Goal: Task Accomplishment & Management: Manage account settings

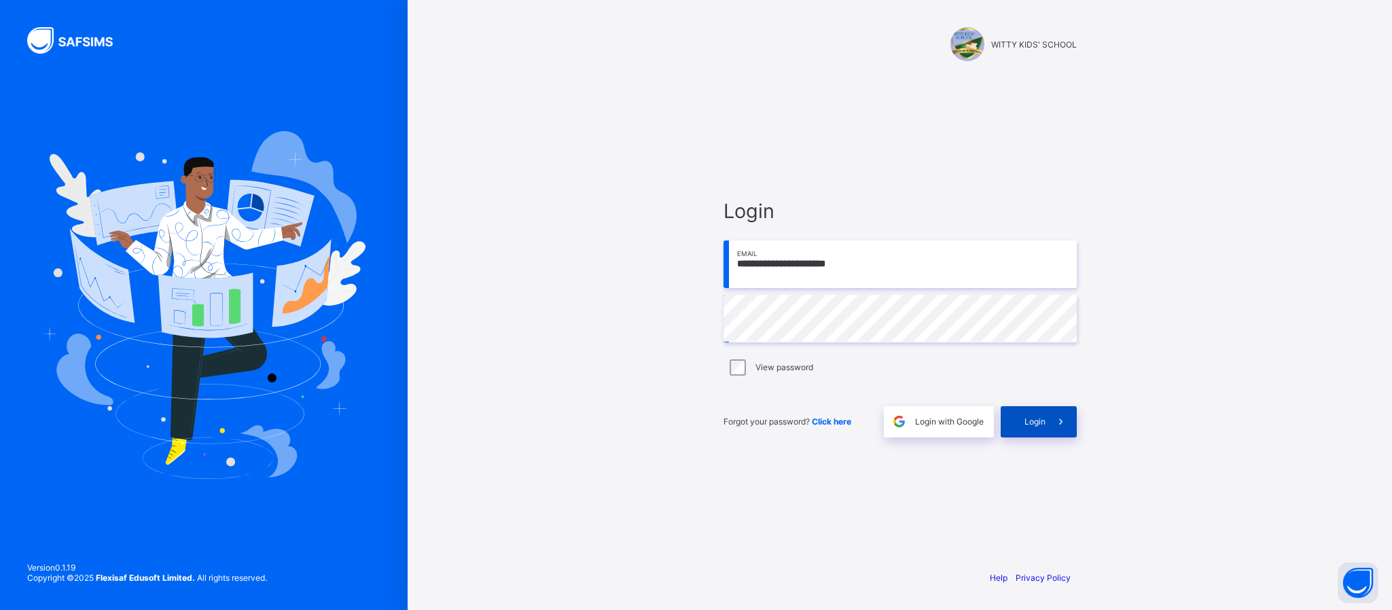
click at [1060, 424] on icon at bounding box center [1060, 421] width 14 height 13
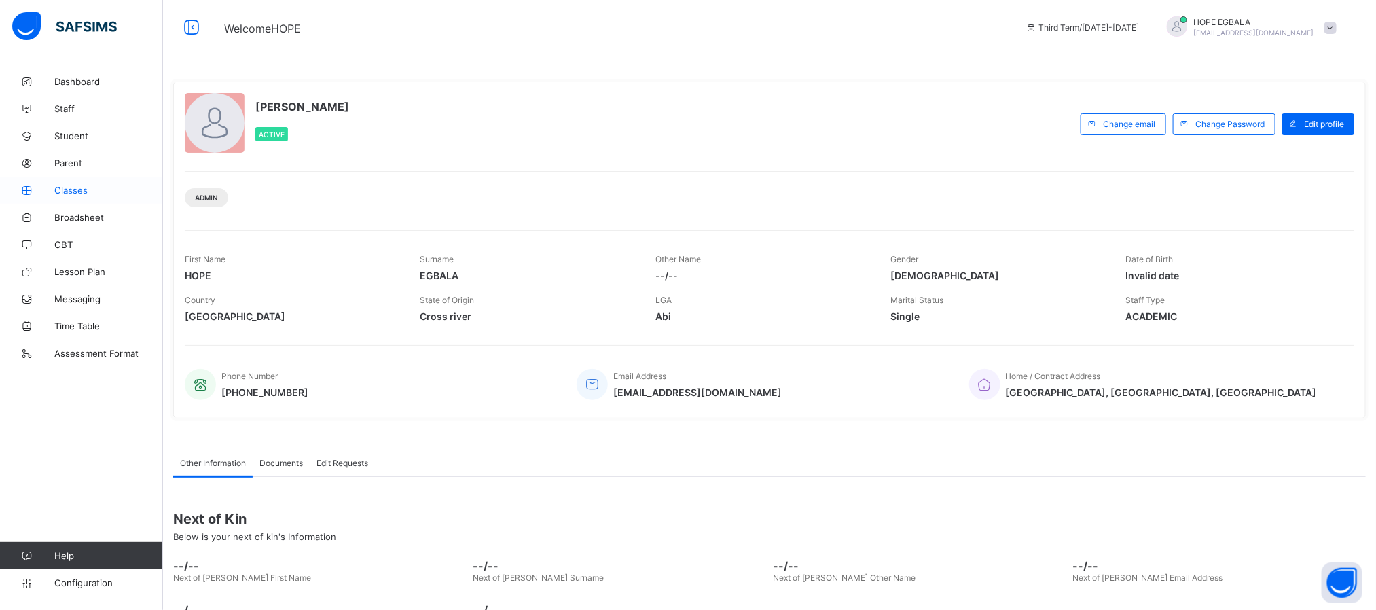
click at [70, 178] on link "Classes" at bounding box center [81, 190] width 163 height 27
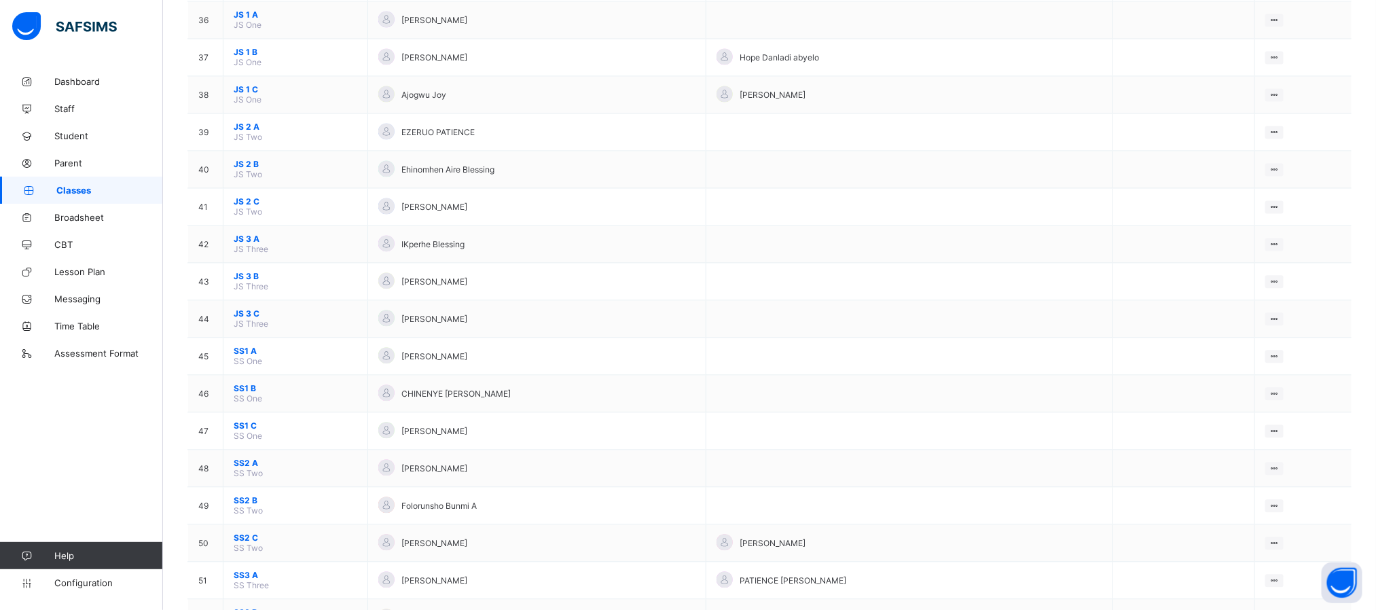
scroll to position [1467, 0]
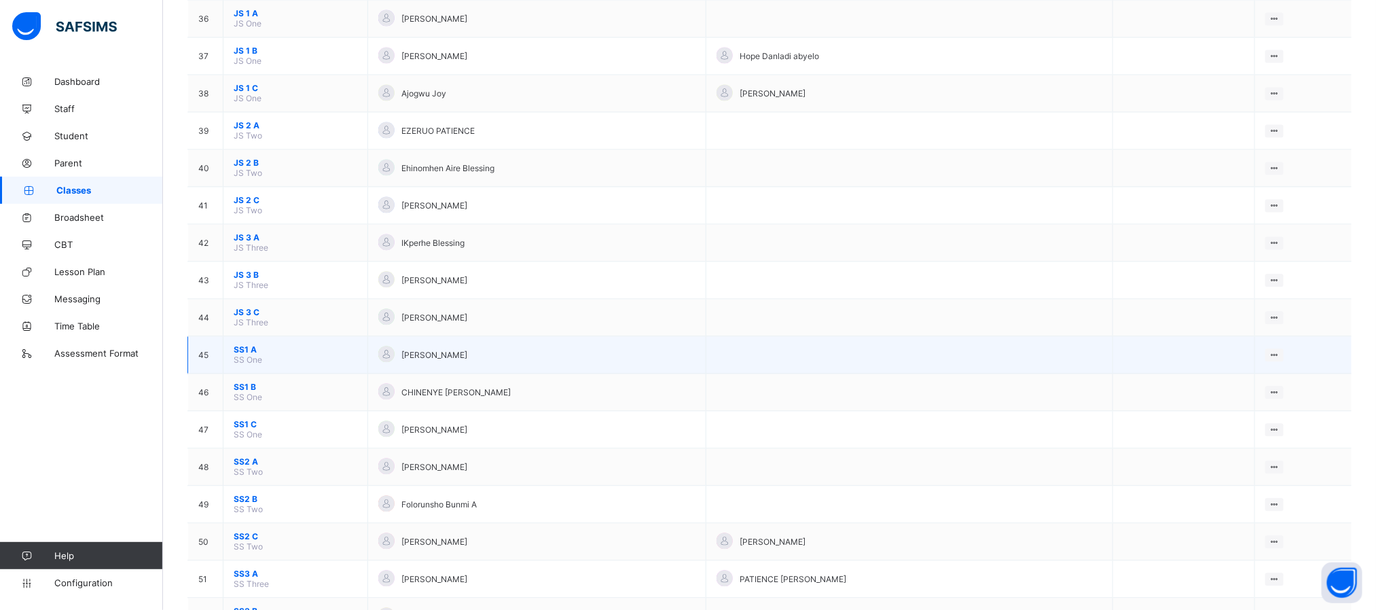
click at [239, 355] on span "SS1 A" at bounding box center [296, 349] width 124 height 10
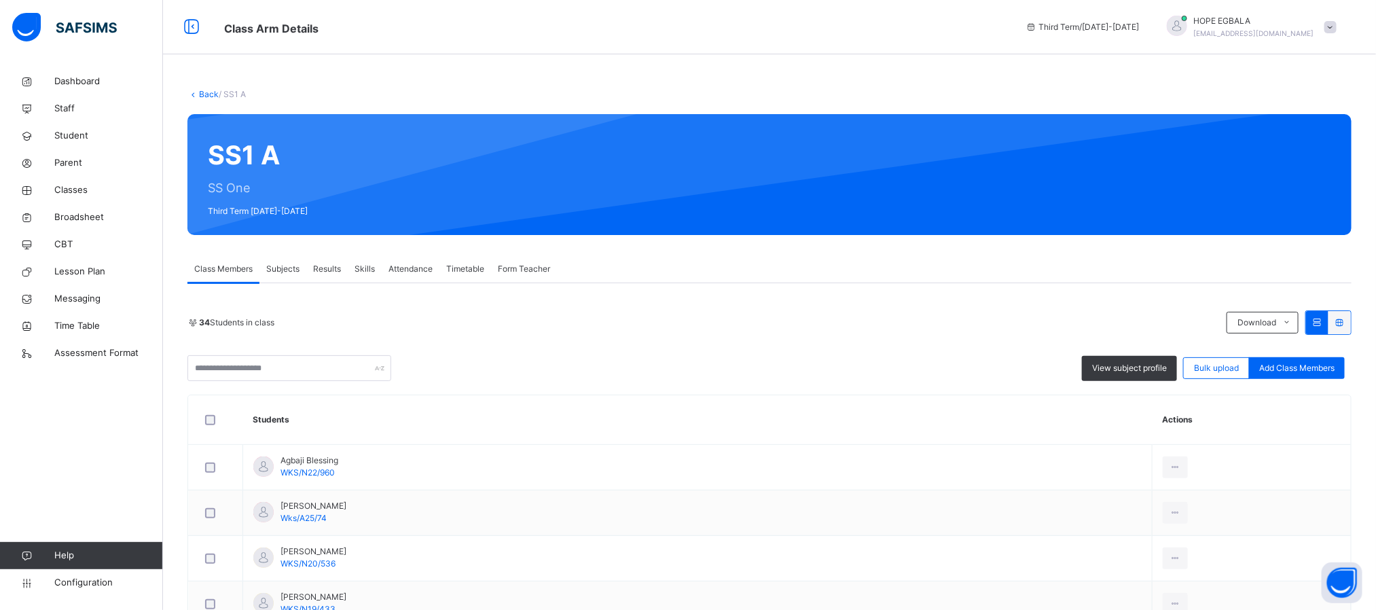
click at [292, 274] on span "Subjects" at bounding box center [282, 269] width 33 height 12
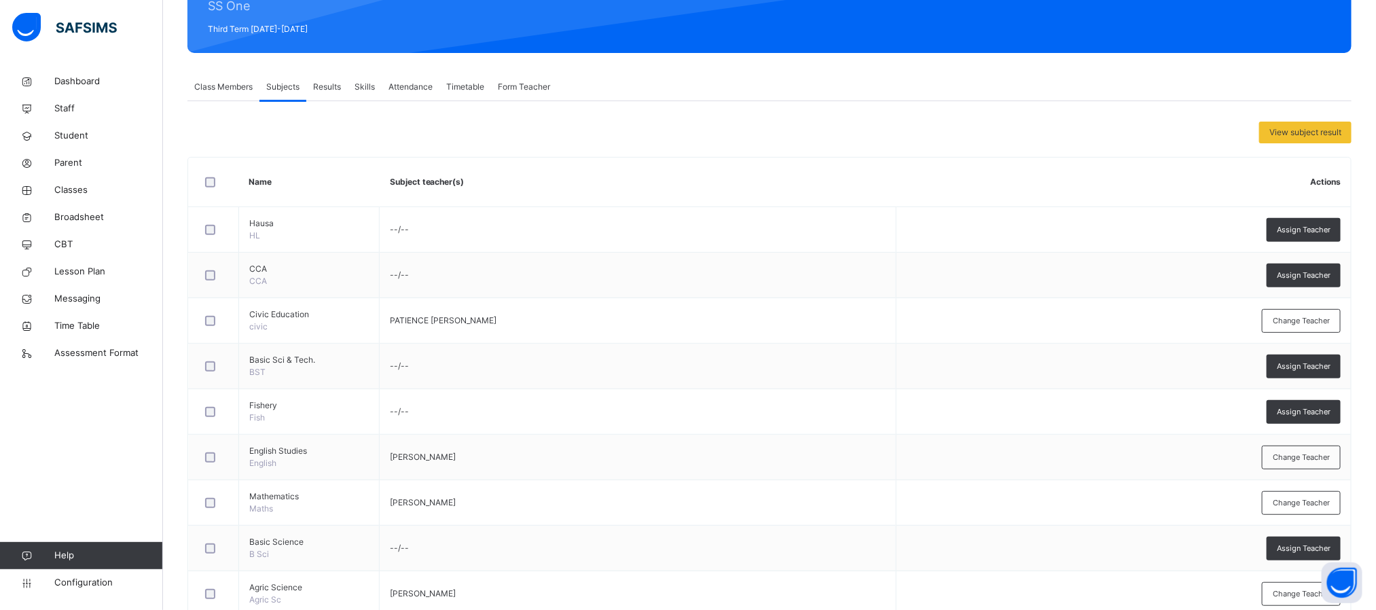
scroll to position [185, 0]
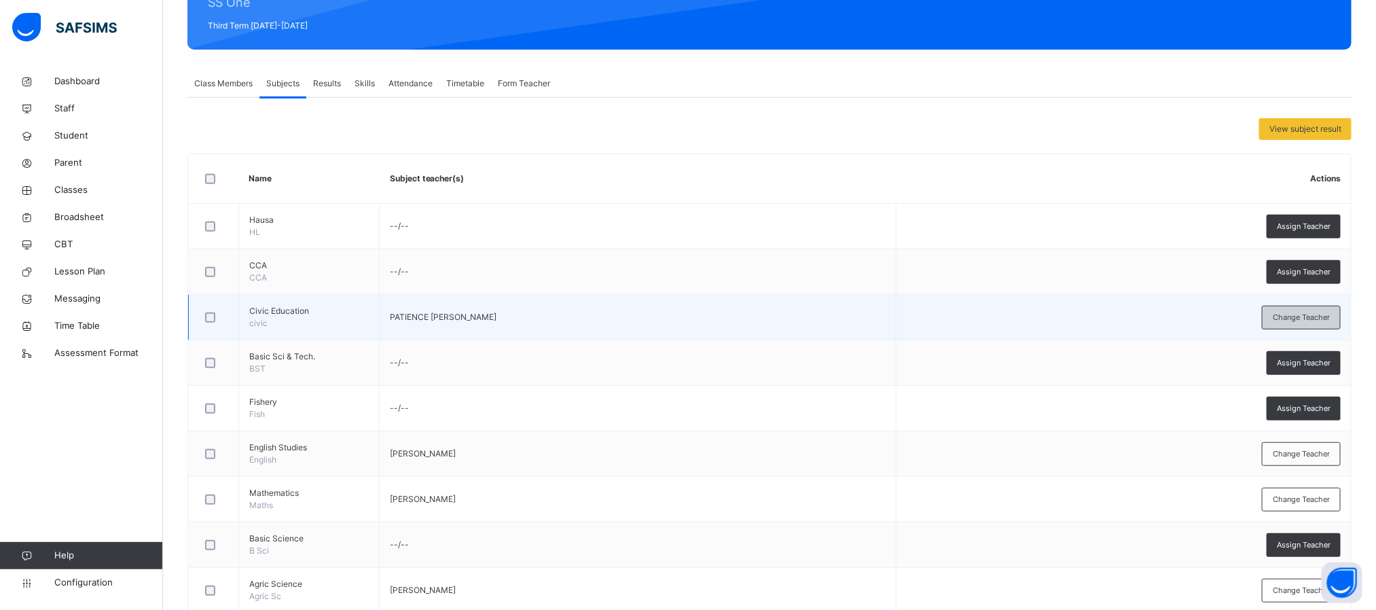
click at [1327, 325] on div "Change Teacher" at bounding box center [1301, 318] width 79 height 24
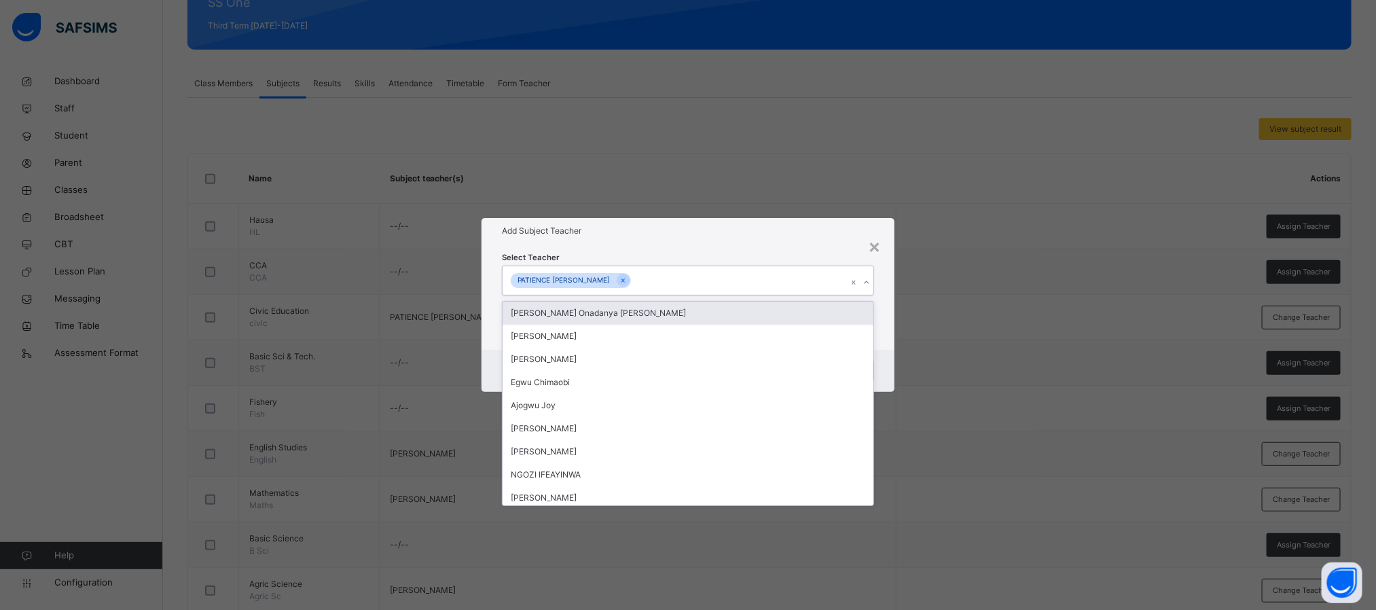
click at [799, 277] on div "PATIENCE TANKO JOHN" at bounding box center [675, 280] width 345 height 29
type input "***"
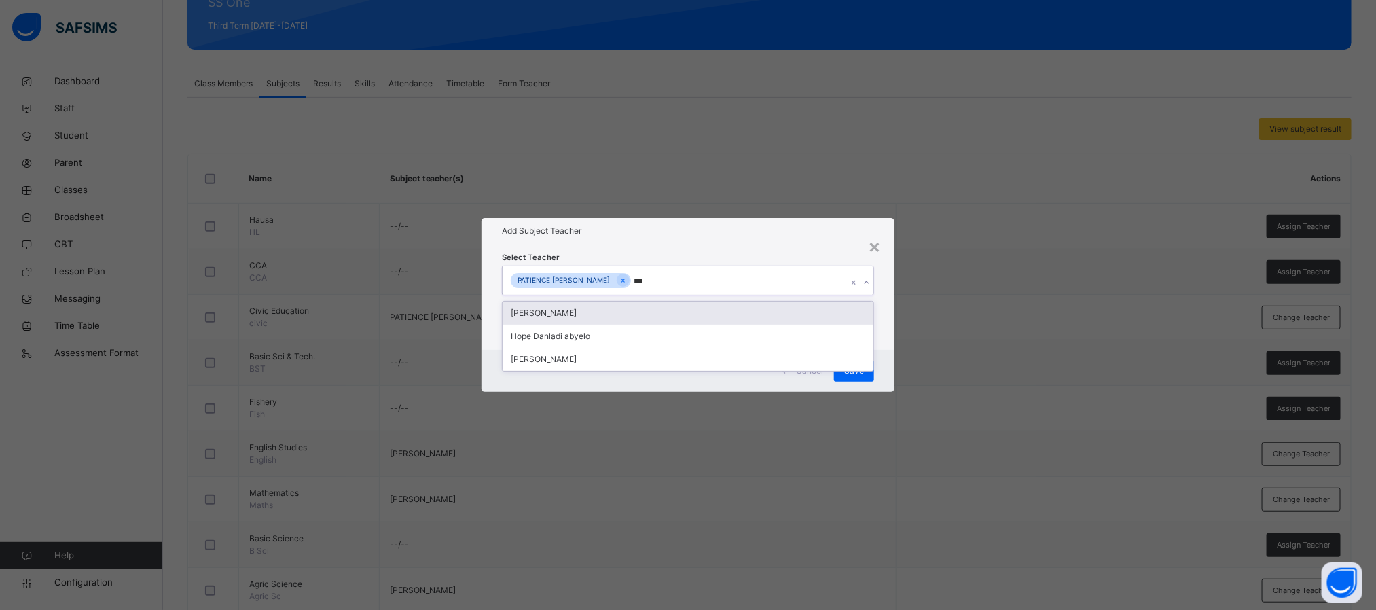
click at [573, 312] on div "HOPE EGBALA" at bounding box center [688, 313] width 371 height 23
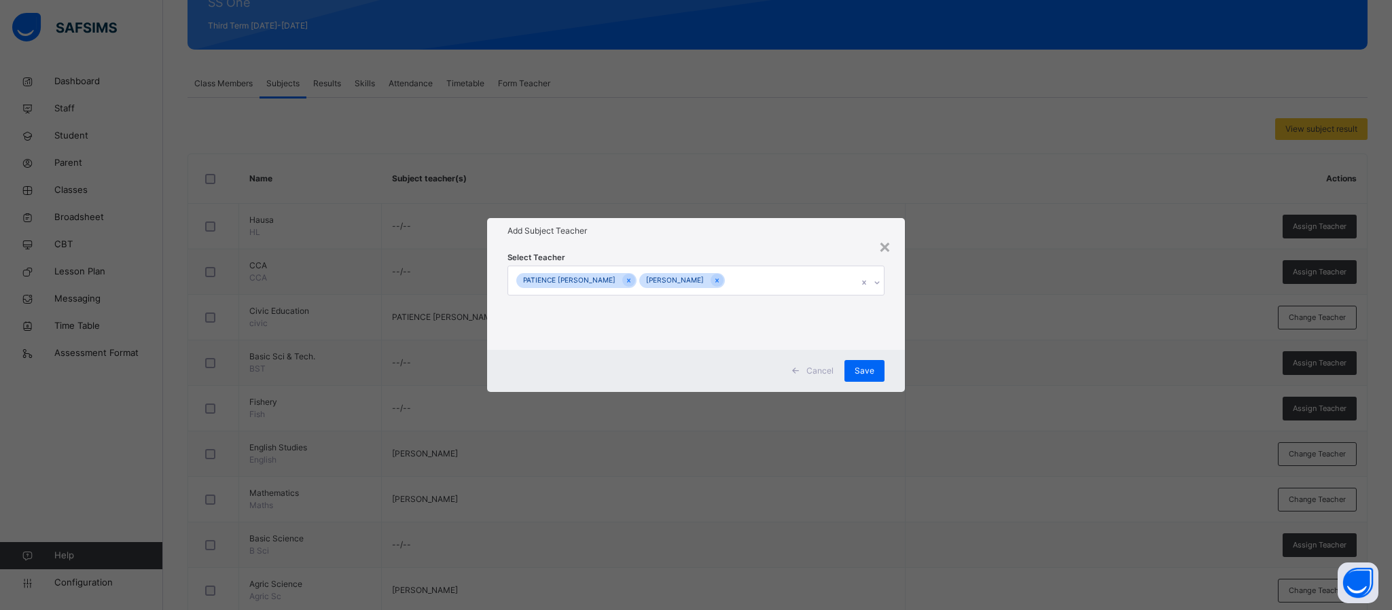
click at [753, 251] on div "Select Teacher PATIENCE TANKO JOHN HOPE EGBALA" at bounding box center [695, 297] width 377 height 92
click at [868, 367] on span "Save" at bounding box center [864, 371] width 20 height 12
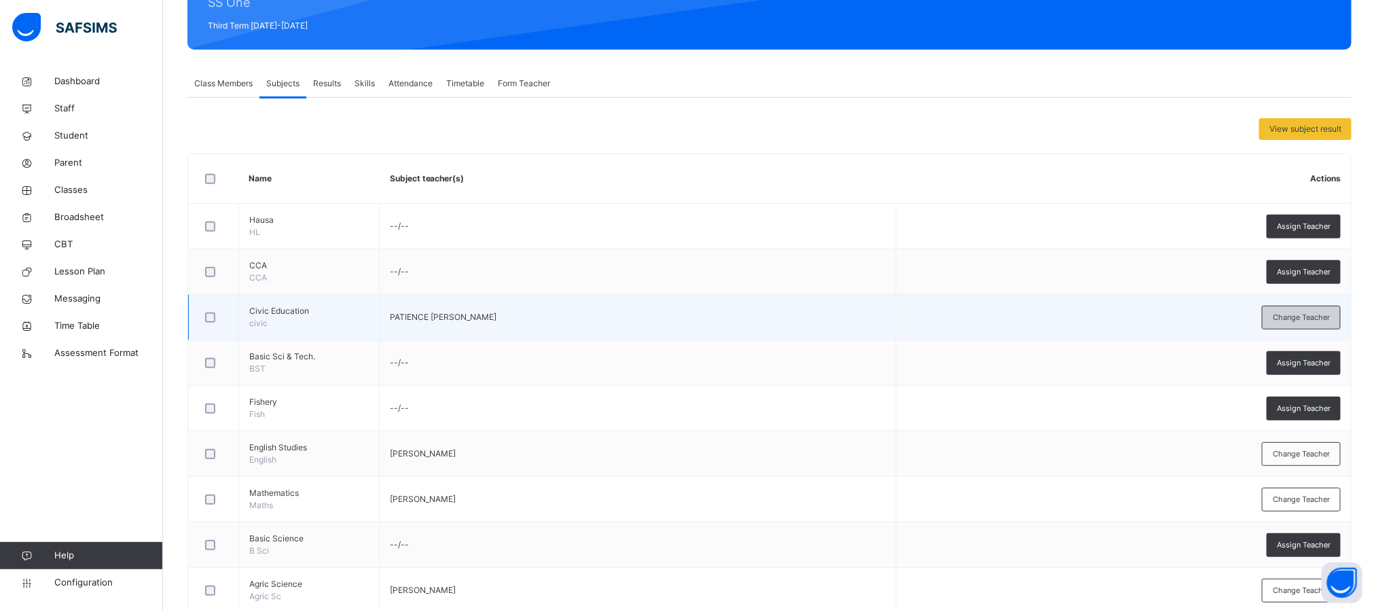
click at [1315, 323] on span "Change Teacher" at bounding box center [1301, 318] width 57 height 12
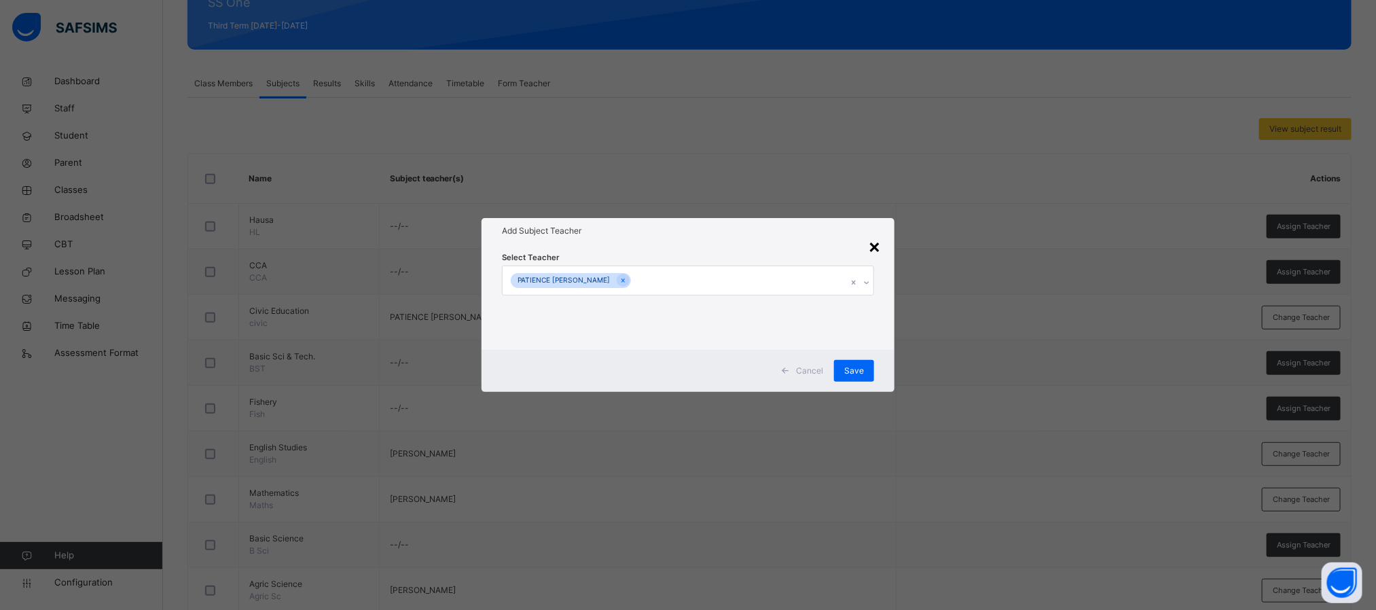
click at [877, 253] on div "×" at bounding box center [874, 246] width 13 height 29
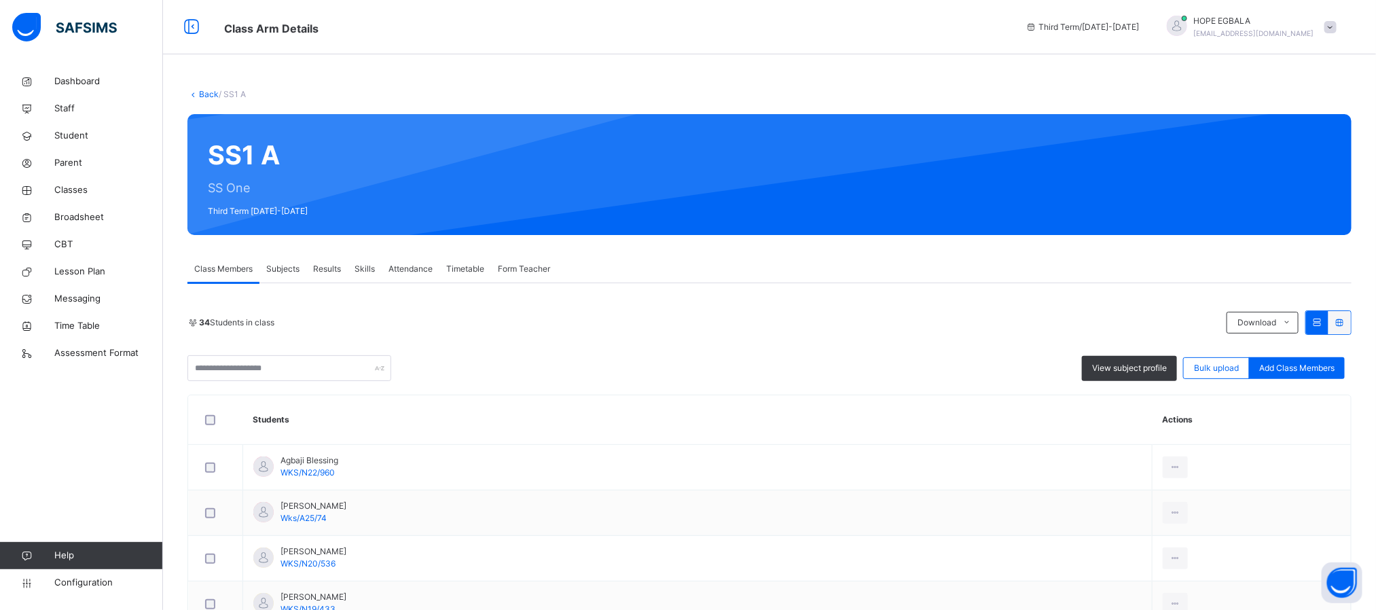
click at [281, 272] on span "Subjects" at bounding box center [282, 269] width 33 height 12
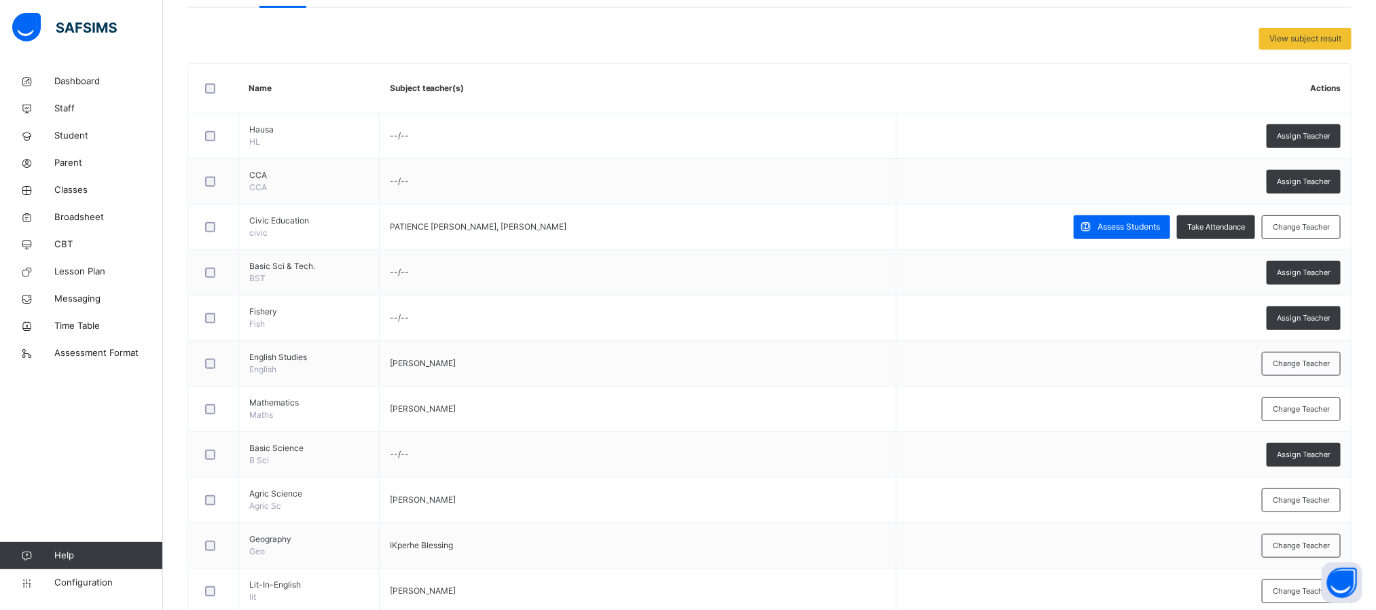
scroll to position [290, 0]
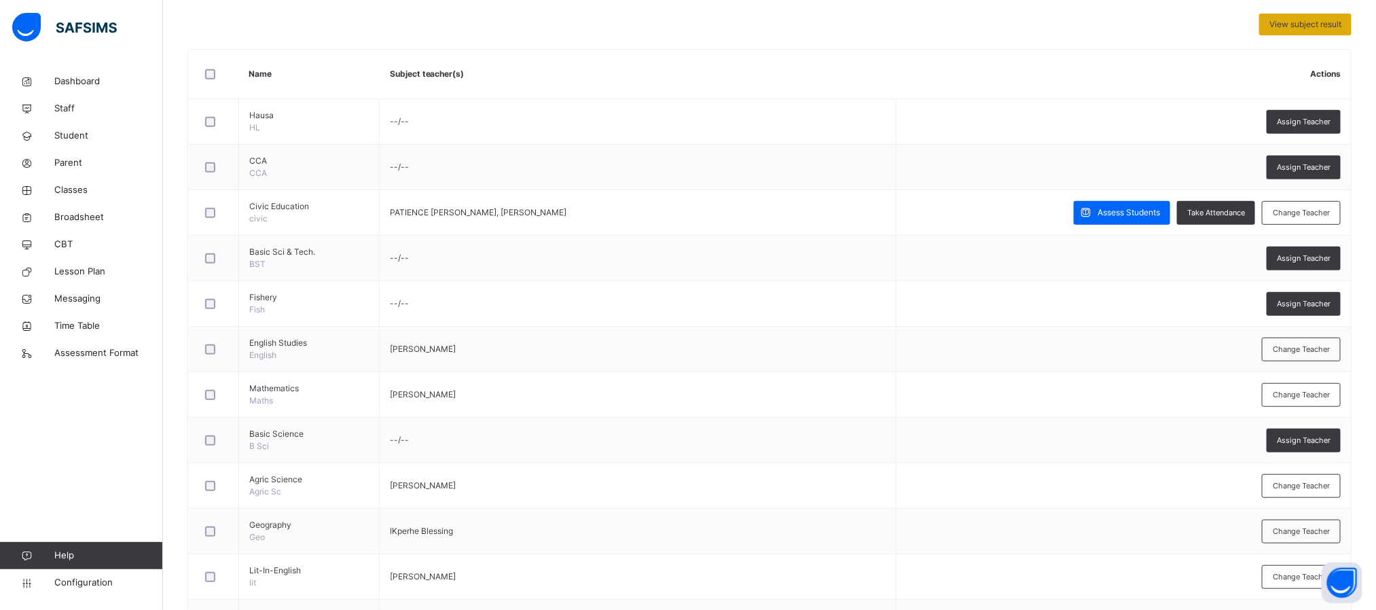
click at [1343, 31] on div "View subject result" at bounding box center [1305, 25] width 92 height 22
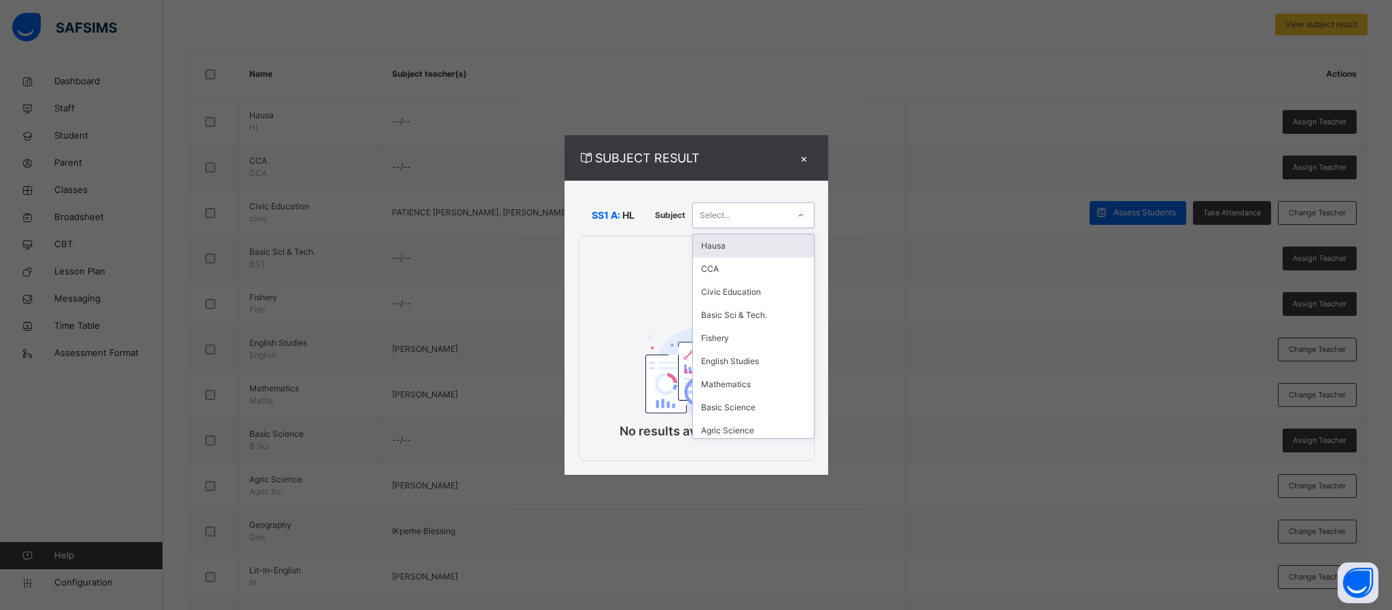
click at [763, 219] on div "Select..." at bounding box center [740, 214] width 95 height 21
click at [736, 294] on div "Civic Education" at bounding box center [753, 292] width 121 height 23
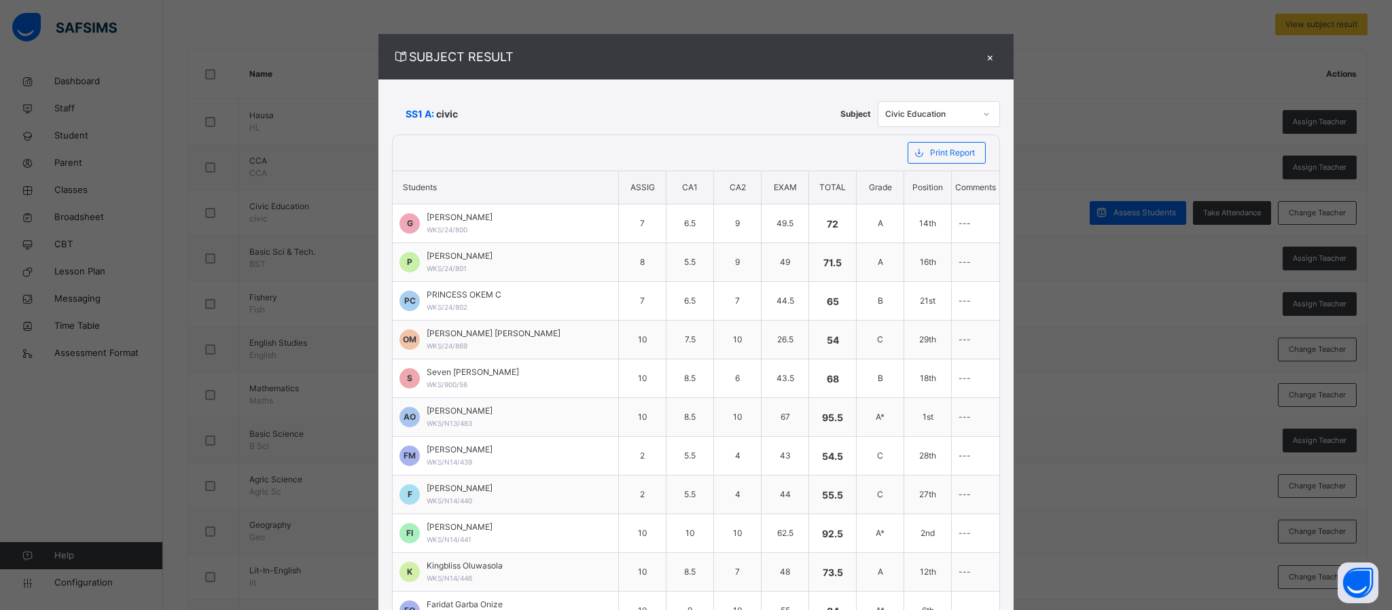
click at [979, 64] on div "×" at bounding box center [989, 57] width 20 height 18
